Goal: Find specific page/section: Find specific page/section

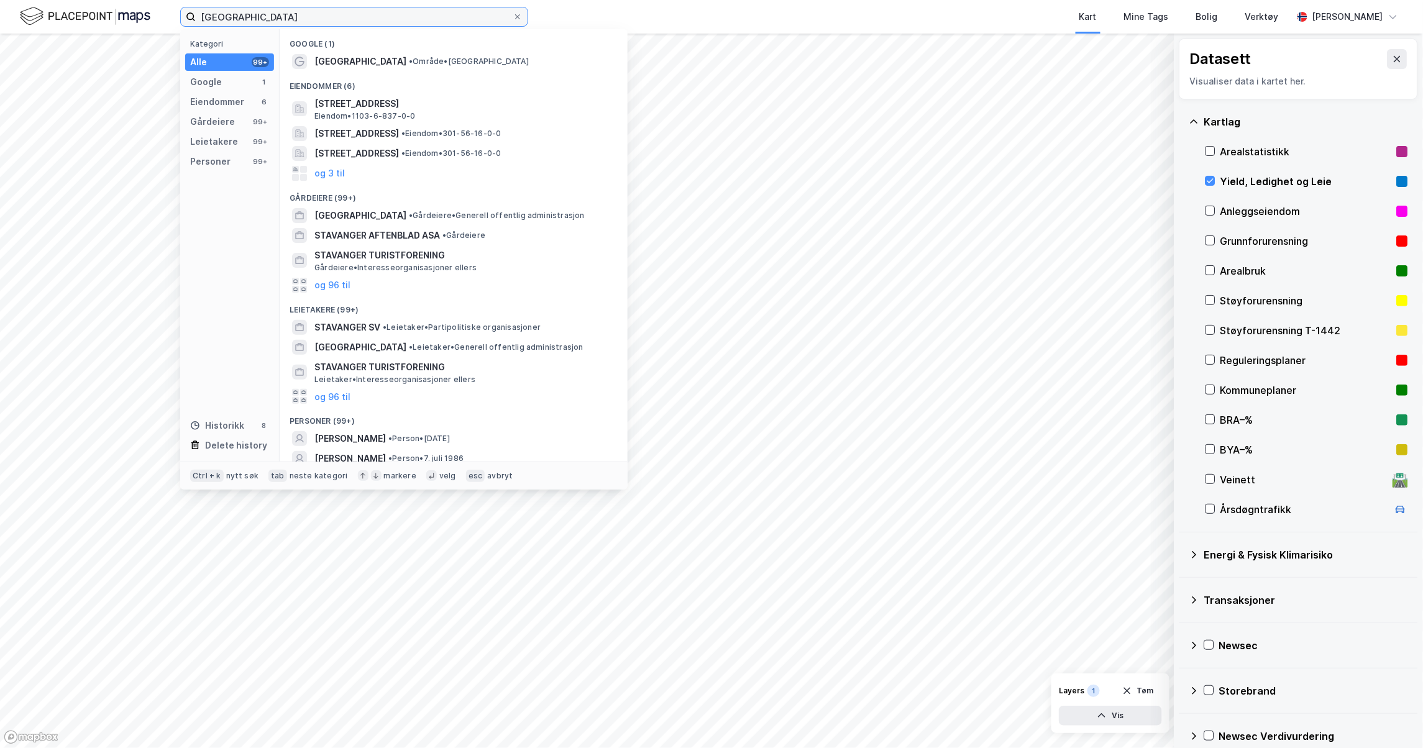
drag, startPoint x: 275, startPoint y: 23, endPoint x: 11, endPoint y: 11, distance: 263.8
click at [11, 11] on div "stavanger Kategori Alle 99+ Google 1 Eiendommer 6 Gårdeiere 99+ Leietakere 99+ …" at bounding box center [711, 17] width 1423 height 34
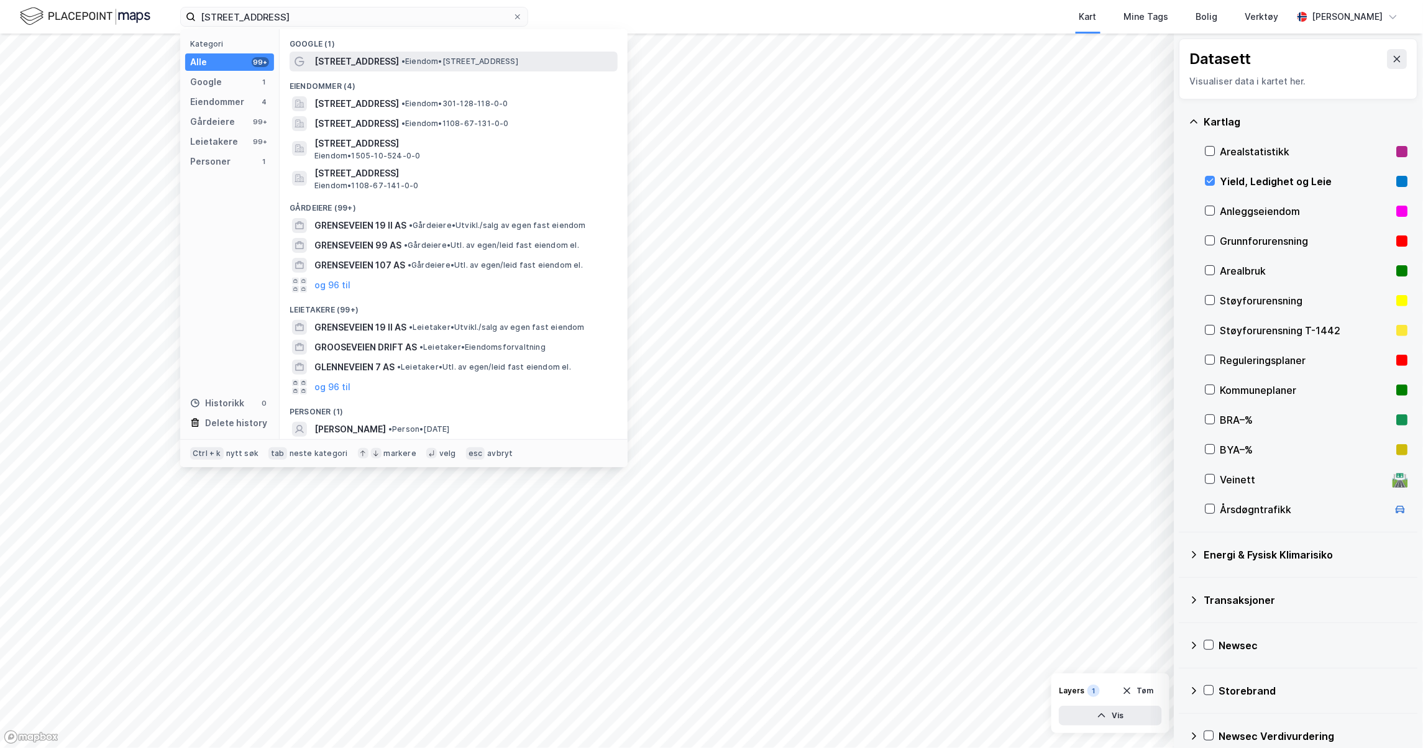
click at [339, 55] on span "[STREET_ADDRESS]" at bounding box center [357, 61] width 85 height 15
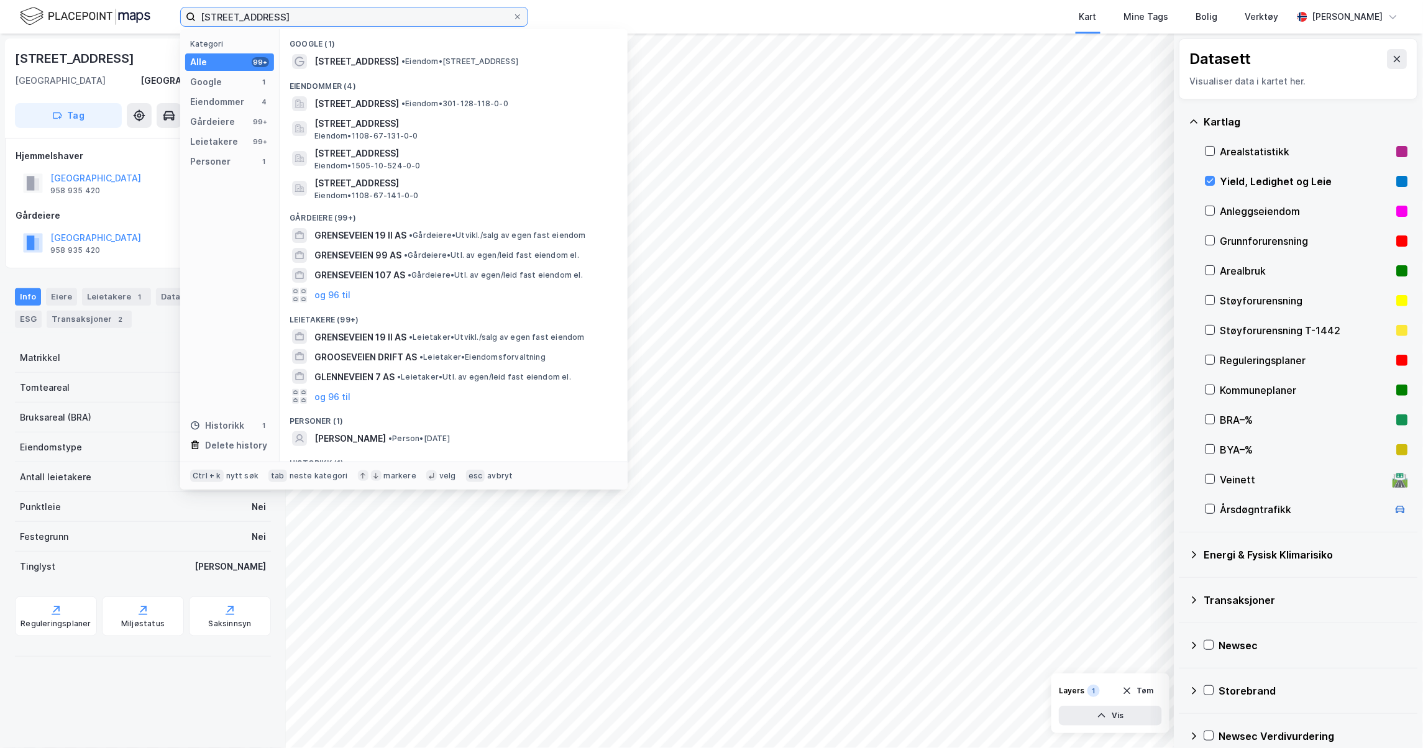
click at [279, 15] on input "[STREET_ADDRESS]" at bounding box center [354, 16] width 317 height 19
type input "grenseveien 19, forus"
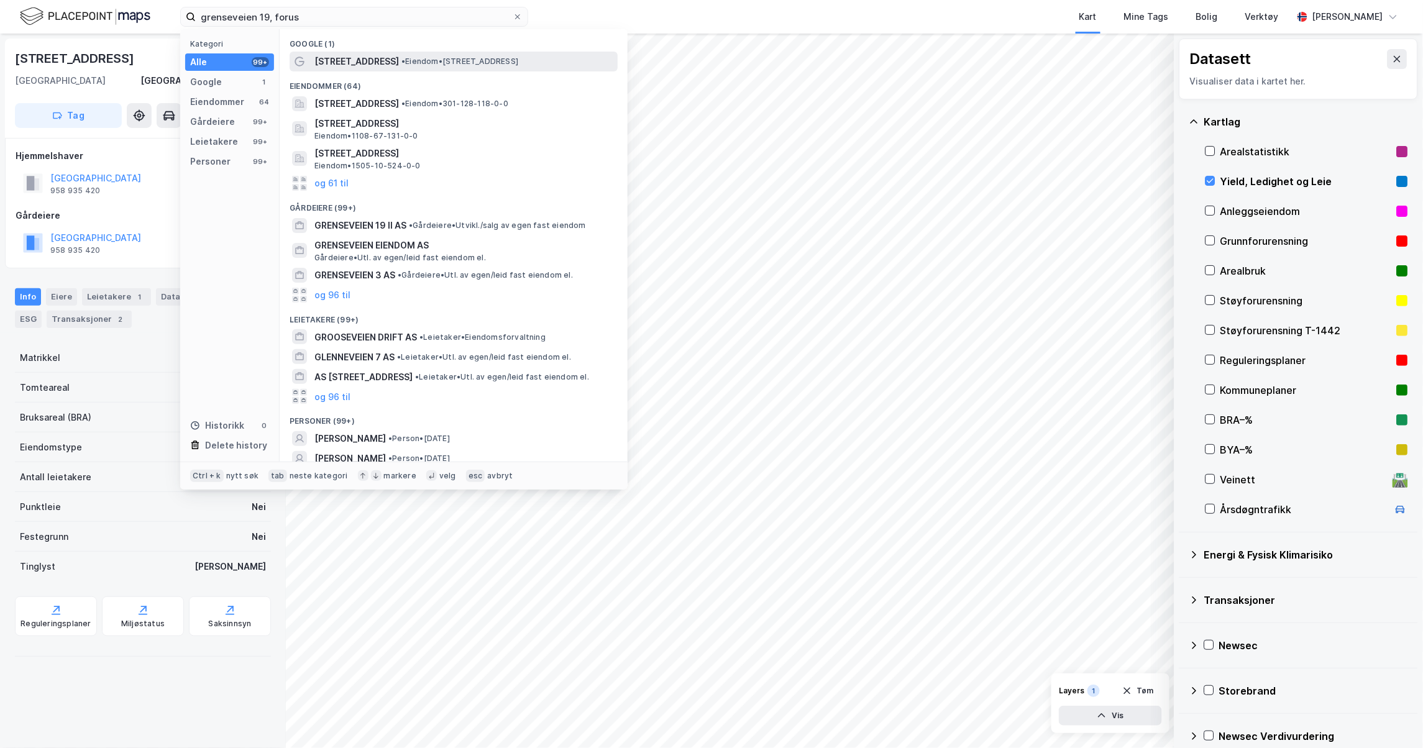
click at [318, 58] on span "[STREET_ADDRESS]" at bounding box center [357, 61] width 85 height 15
